Goal: Task Accomplishment & Management: Manage account settings

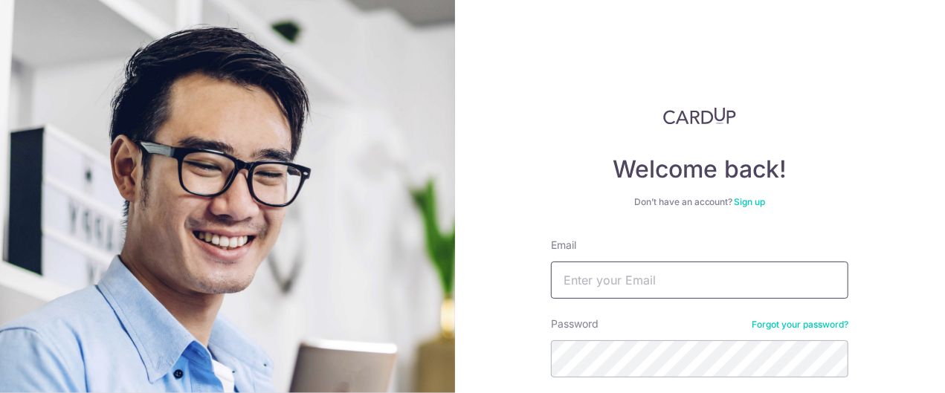
click at [621, 277] on input "Email" at bounding box center [699, 280] width 297 height 37
type input "[PERSON_NAME][EMAIL_ADDRESS][DOMAIN_NAME]"
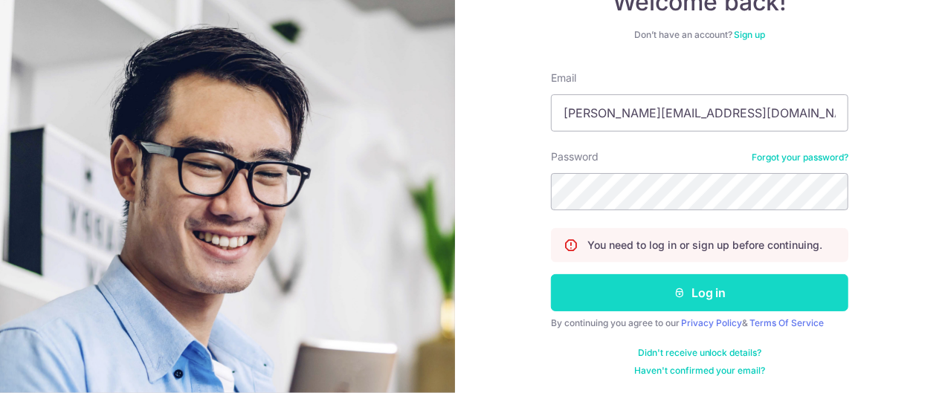
click at [687, 296] on button "Log in" at bounding box center [699, 292] width 297 height 37
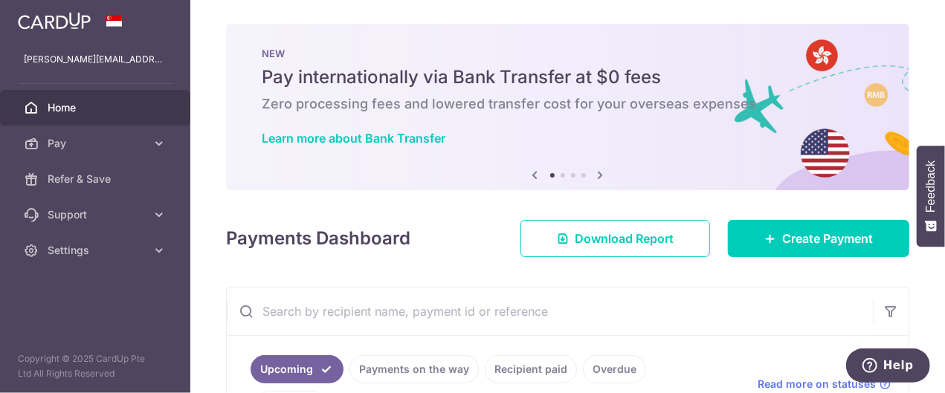
click at [578, 275] on div "× Pause Schedule Pause all future payments in this series Pause just this one p…" at bounding box center [567, 196] width 755 height 393
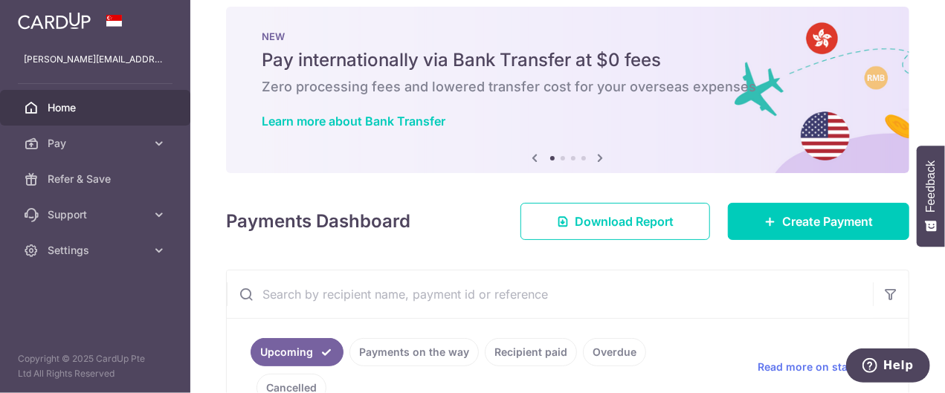
scroll to position [19, 0]
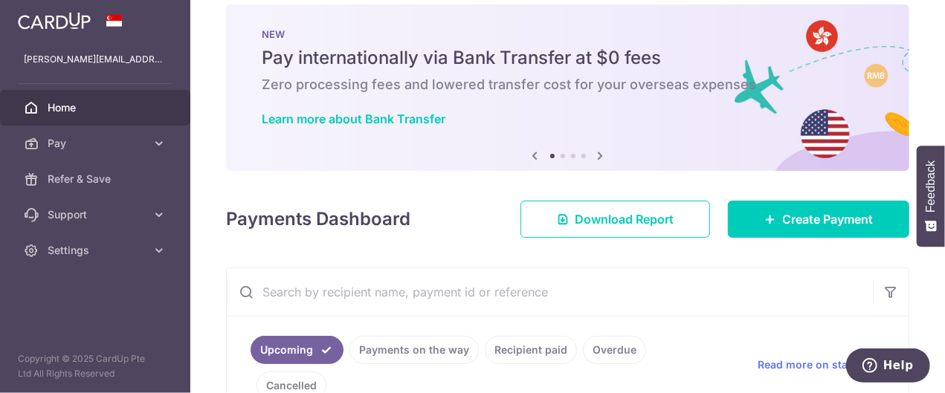
click at [620, 250] on div "× Pause Schedule Pause all future payments in this series Pause just this one p…" at bounding box center [567, 196] width 755 height 393
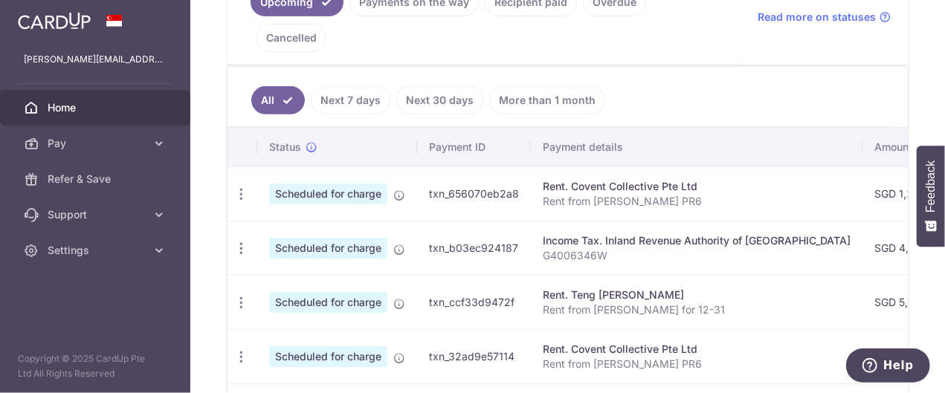
scroll to position [376, 0]
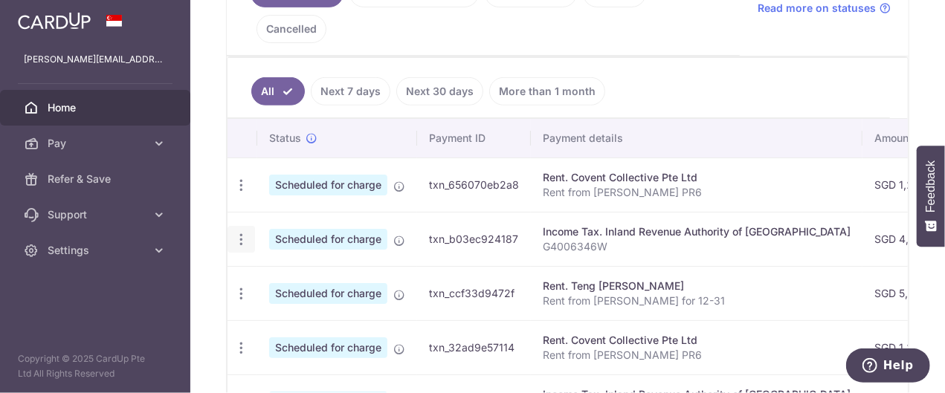
click at [241, 193] on icon "button" at bounding box center [241, 186] width 16 height 16
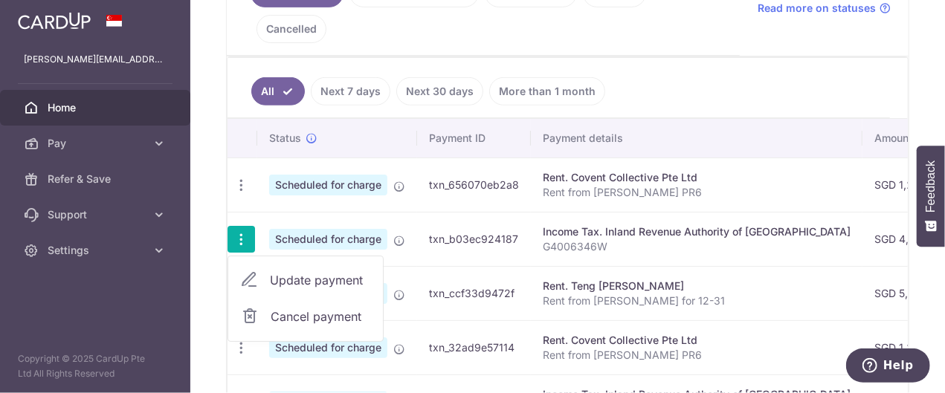
click at [345, 271] on span "Update payment" at bounding box center [320, 280] width 101 height 18
radio input "true"
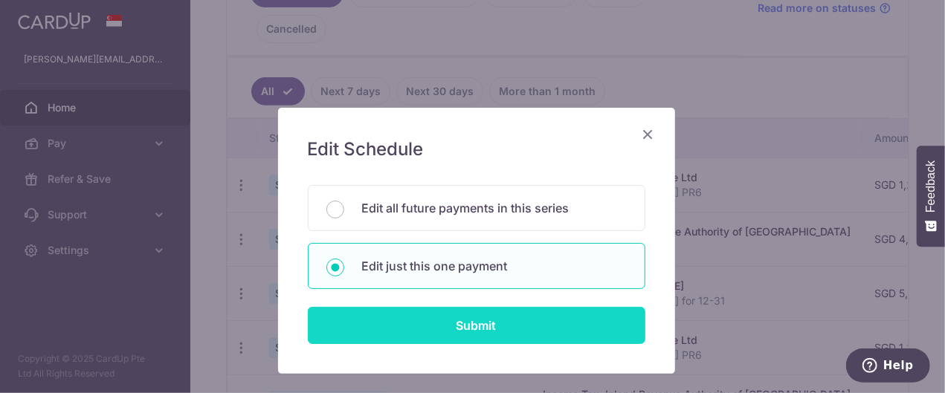
click at [470, 323] on input "Submit" at bounding box center [476, 325] width 337 height 37
radio input "true"
type input "4,927.00"
type input "[DATE]"
type input "G4006346W"
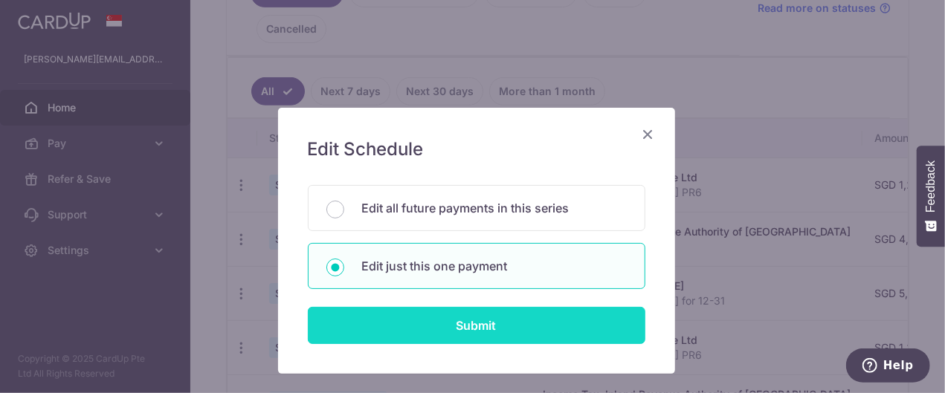
type input "VTAX25R"
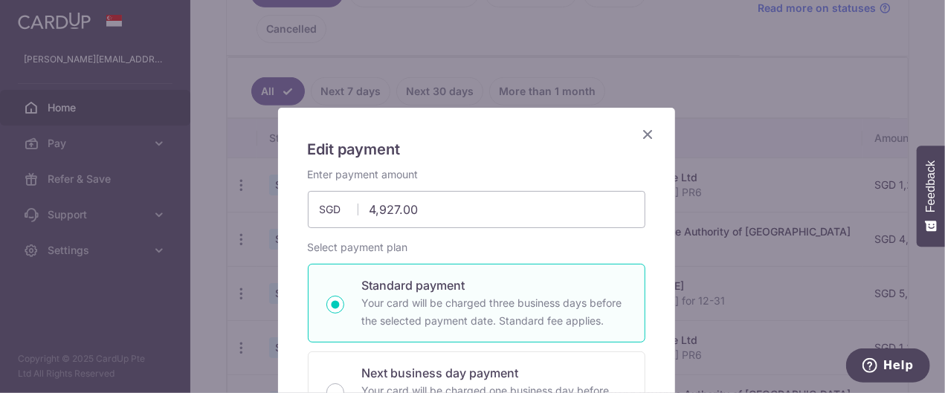
drag, startPoint x: 941, startPoint y: 101, endPoint x: 654, endPoint y: 19, distance: 298.4
click at [654, 19] on div "Edit payment By clicking apply, you will make changes to all payments to Inland…" at bounding box center [472, 196] width 945 height 393
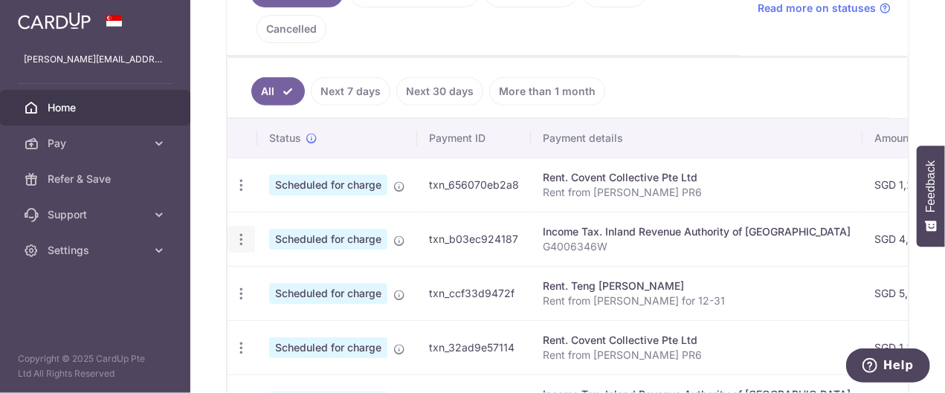
click at [236, 193] on icon "button" at bounding box center [241, 186] width 16 height 16
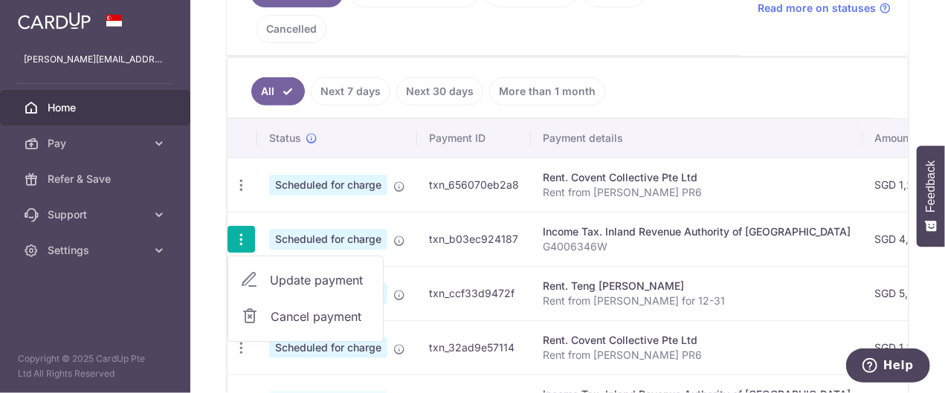
click at [314, 271] on span "Update payment" at bounding box center [320, 280] width 101 height 18
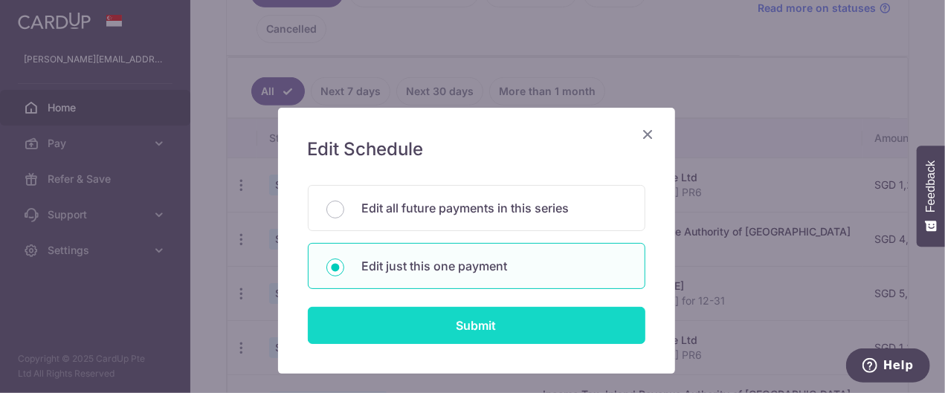
click at [477, 329] on input "Submit" at bounding box center [476, 325] width 337 height 37
radio input "true"
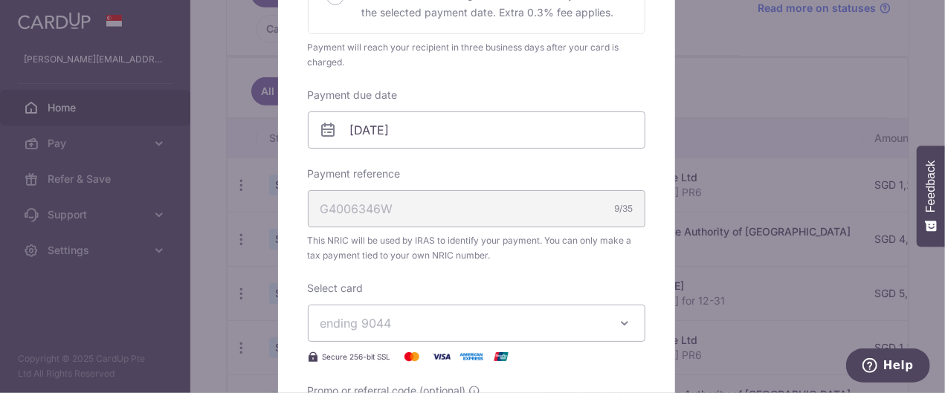
scroll to position [416, 0]
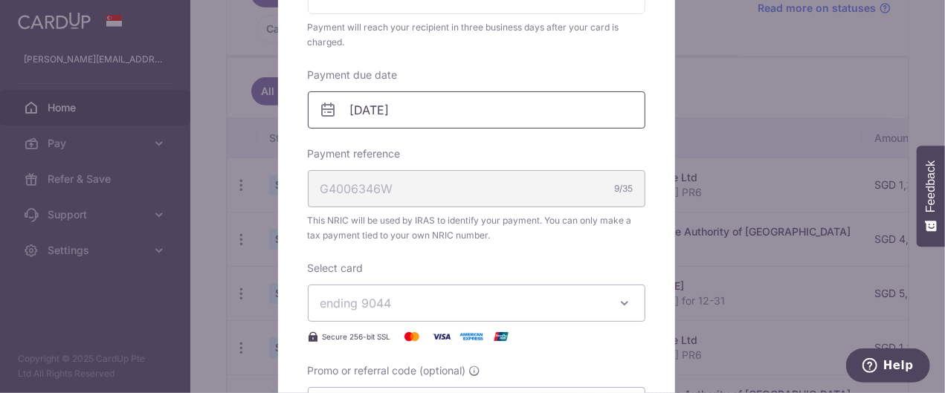
click at [418, 104] on input "[DATE]" at bounding box center [476, 109] width 337 height 37
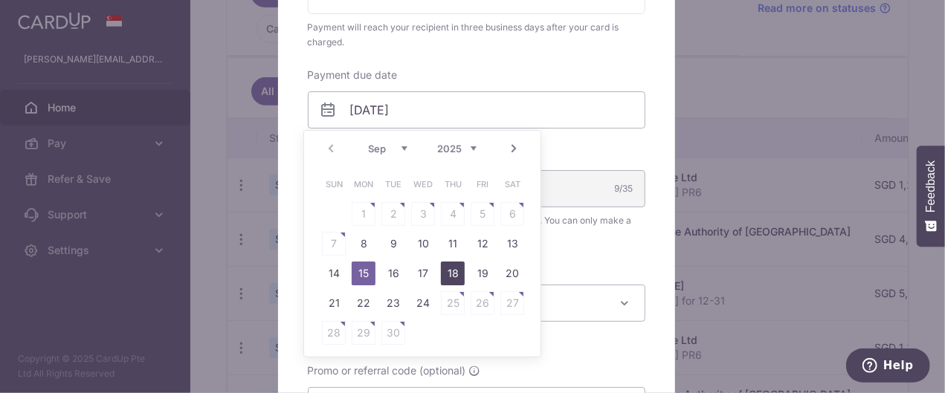
click at [452, 274] on link "18" at bounding box center [453, 274] width 24 height 24
type input "[DATE]"
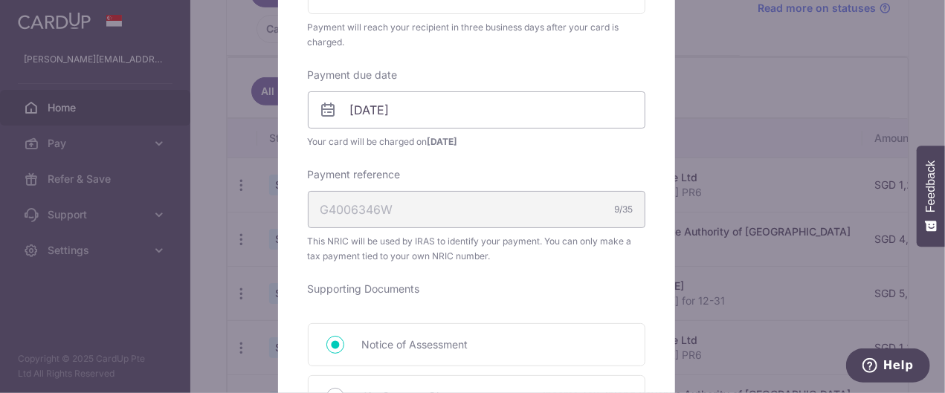
click at [648, 205] on div "Edit payment By clicking apply, you will make changes to all payments to Inland…" at bounding box center [476, 315] width 397 height 1247
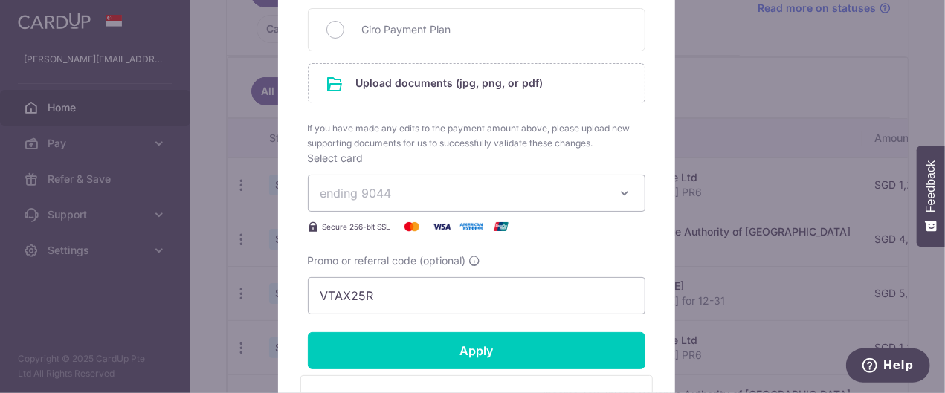
scroll to position [792, 0]
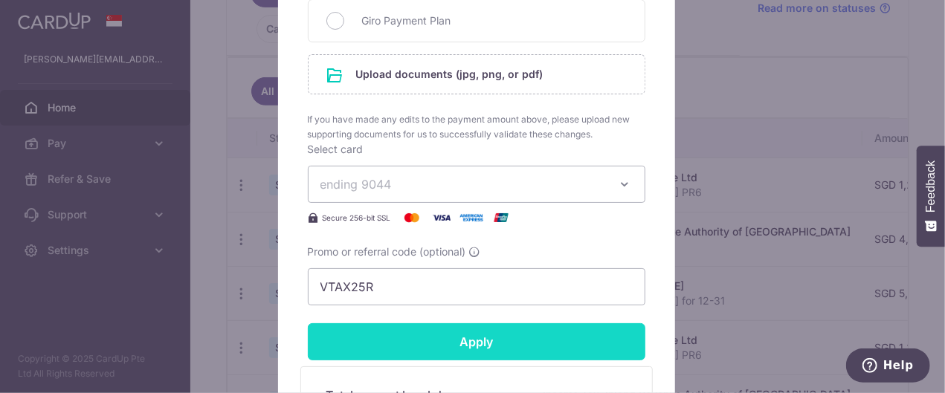
click at [476, 343] on input "Apply" at bounding box center [476, 341] width 337 height 37
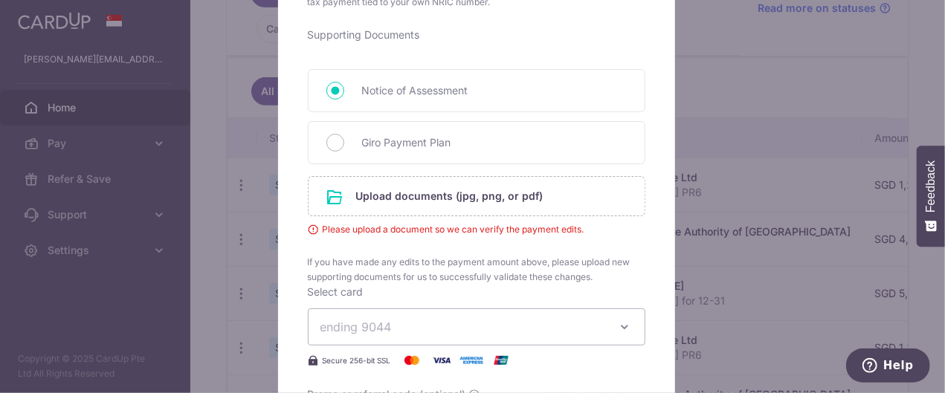
scroll to position [654, 0]
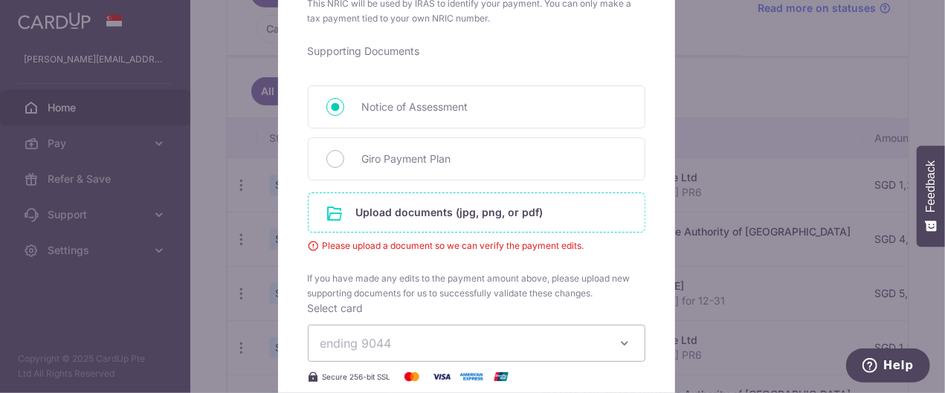
click at [439, 211] on input "file" at bounding box center [476, 212] width 336 height 39
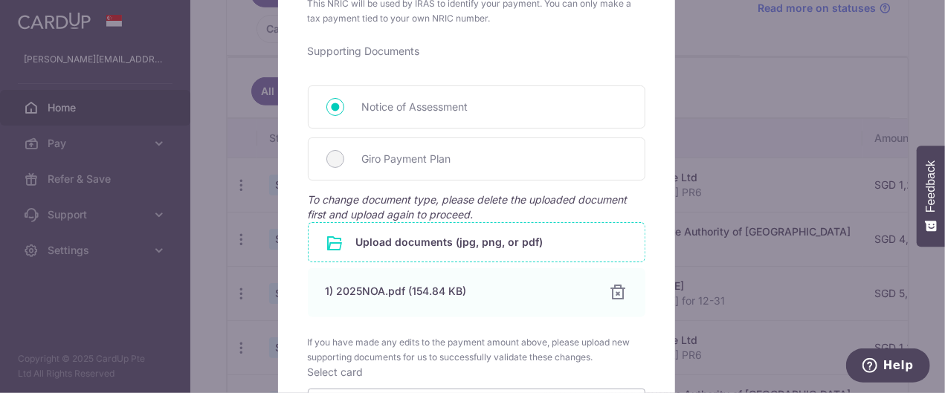
click at [657, 257] on div "Edit payment By clicking apply, you will make changes to all payments to Inland…" at bounding box center [476, 119] width 397 height 1331
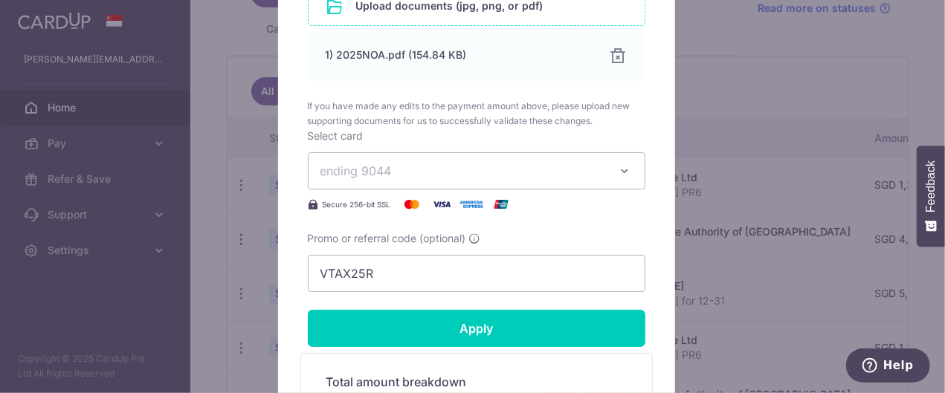
scroll to position [892, 0]
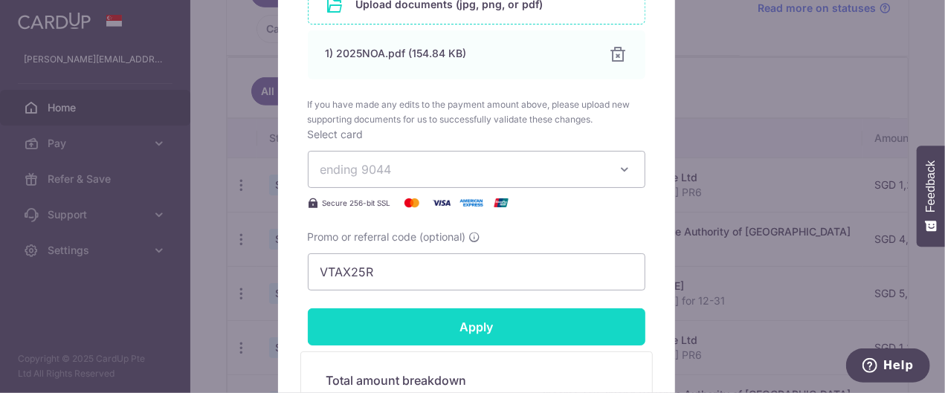
click at [479, 326] on input "Apply" at bounding box center [476, 326] width 337 height 37
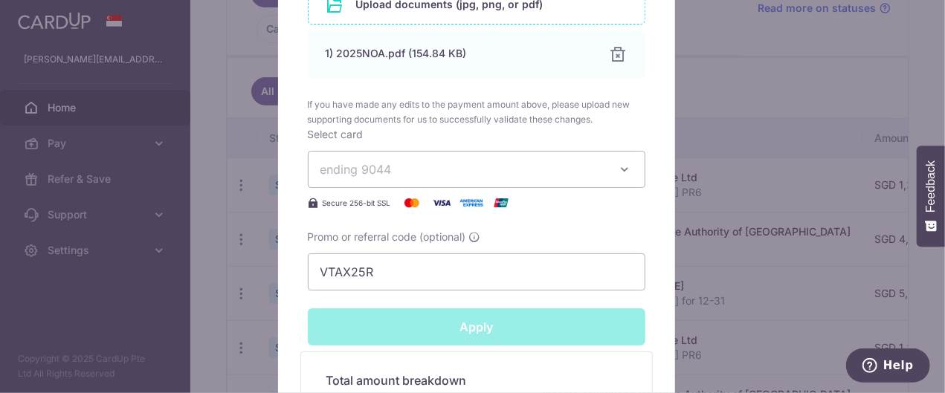
type input "Successfully Applied"
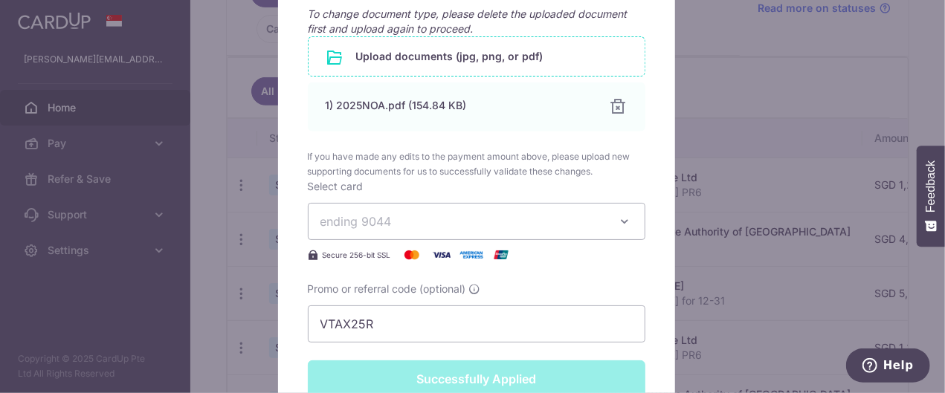
scroll to position [943, 0]
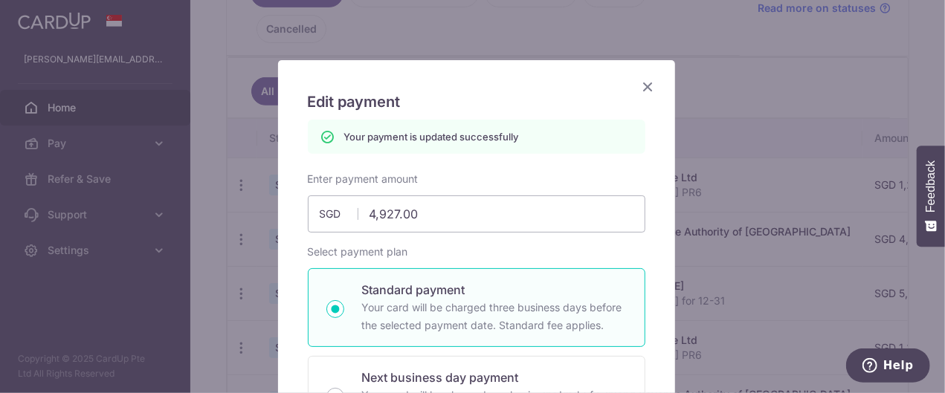
scroll to position [0, 0]
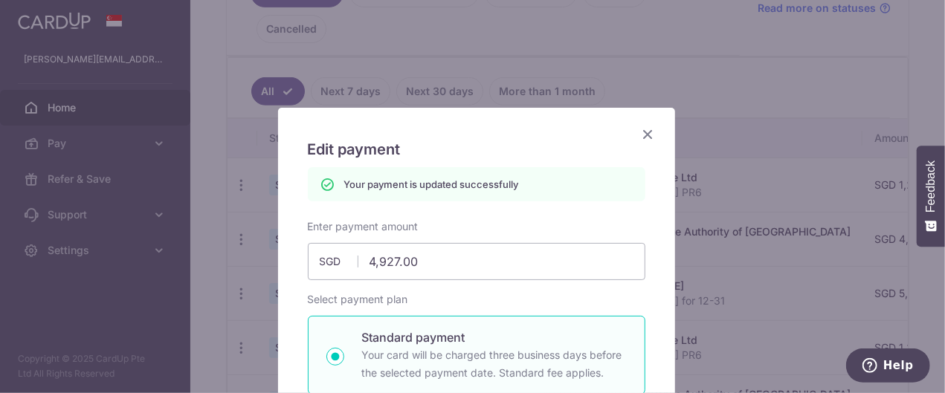
click at [641, 131] on icon "Close" at bounding box center [648, 134] width 18 height 19
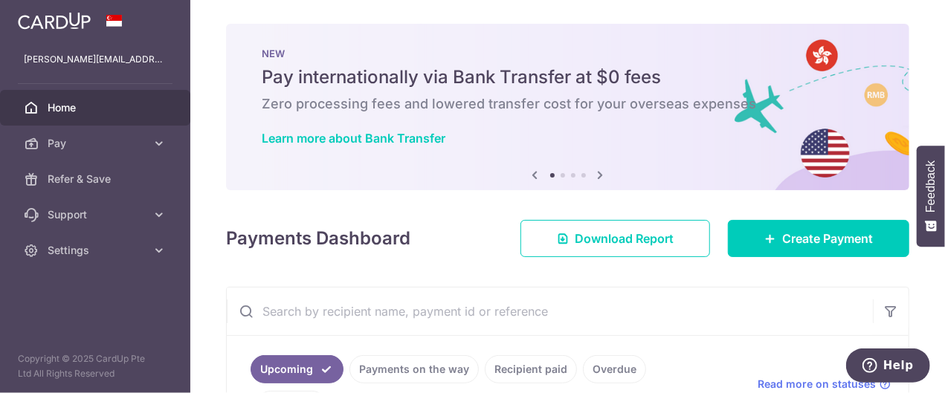
click at [507, 275] on div "× Pause Schedule Pause all future payments in this series Pause just this one p…" at bounding box center [567, 196] width 755 height 393
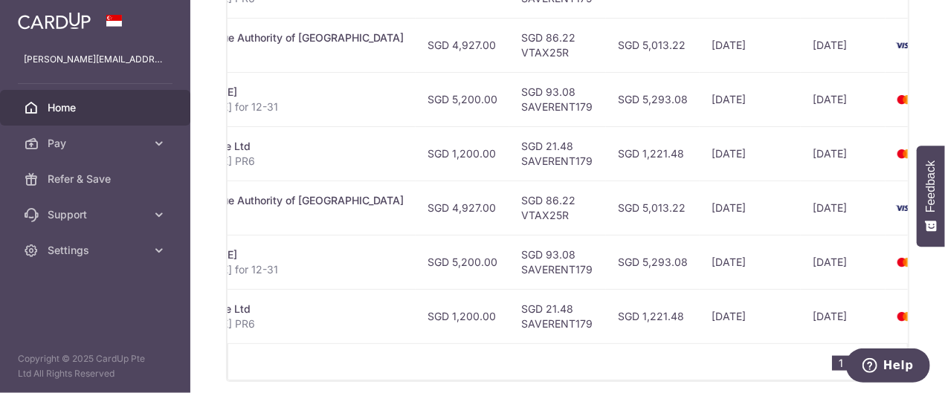
scroll to position [0, 452]
